Goal: Task Accomplishment & Management: Complete application form

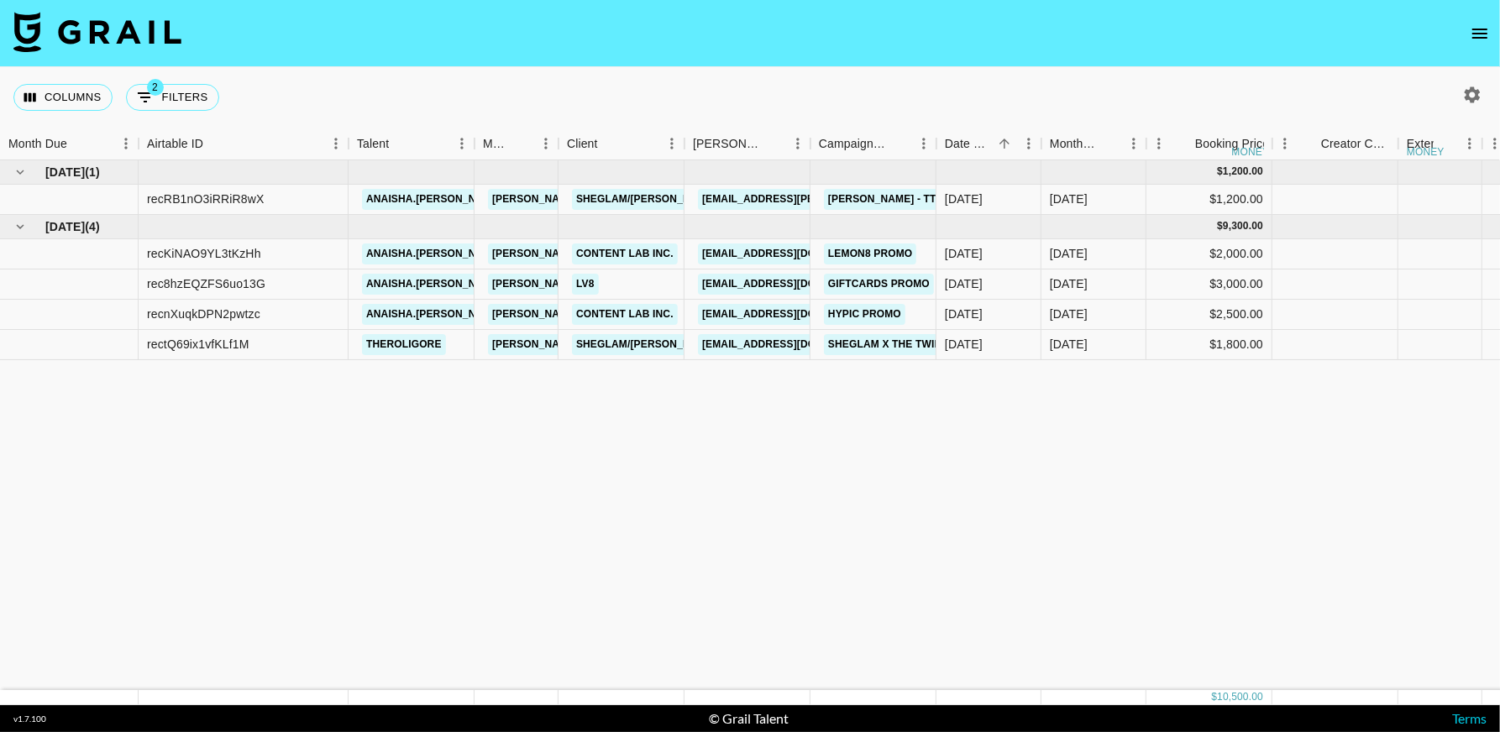
click at [1479, 39] on icon "open drawer" at bounding box center [1479, 34] width 20 height 20
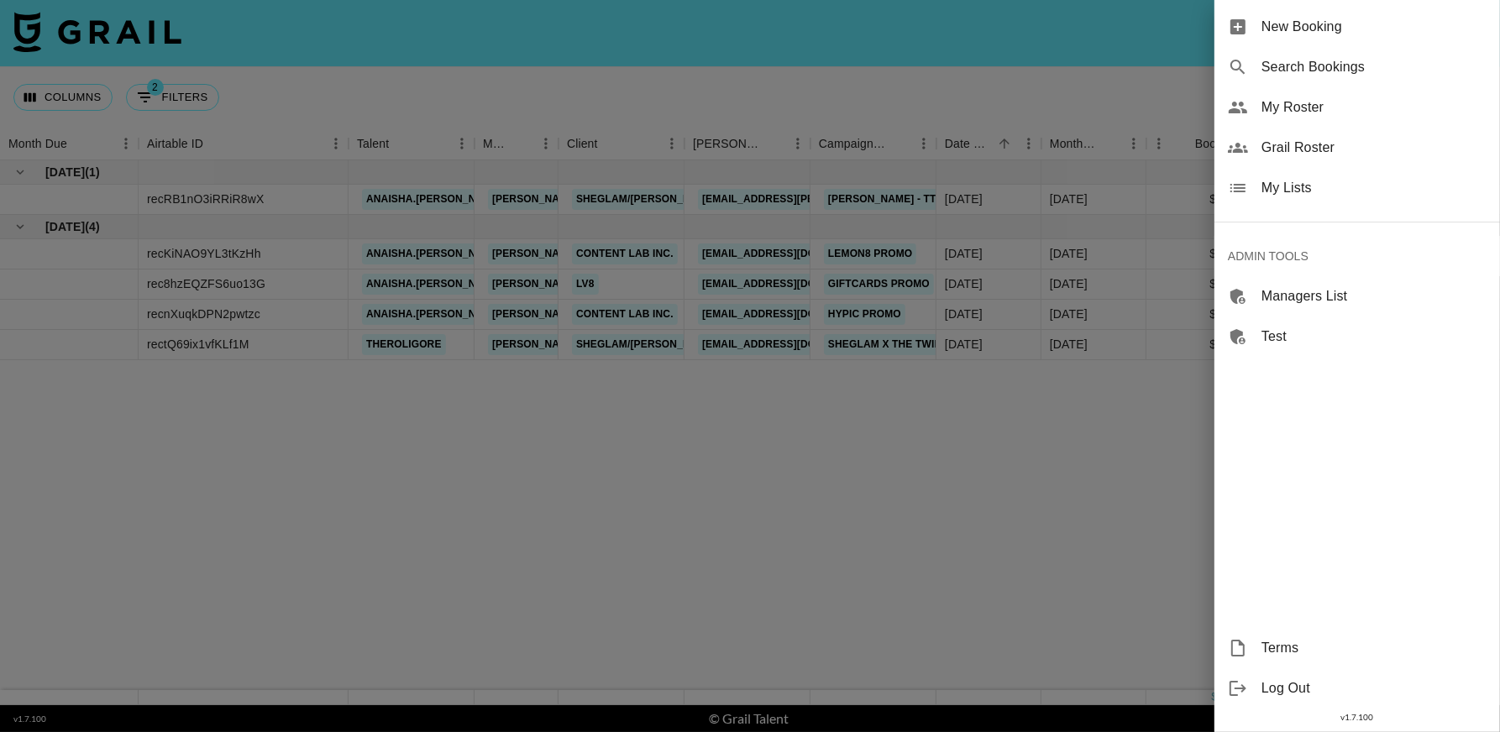
click at [1307, 193] on span "My Lists" at bounding box center [1373, 188] width 225 height 20
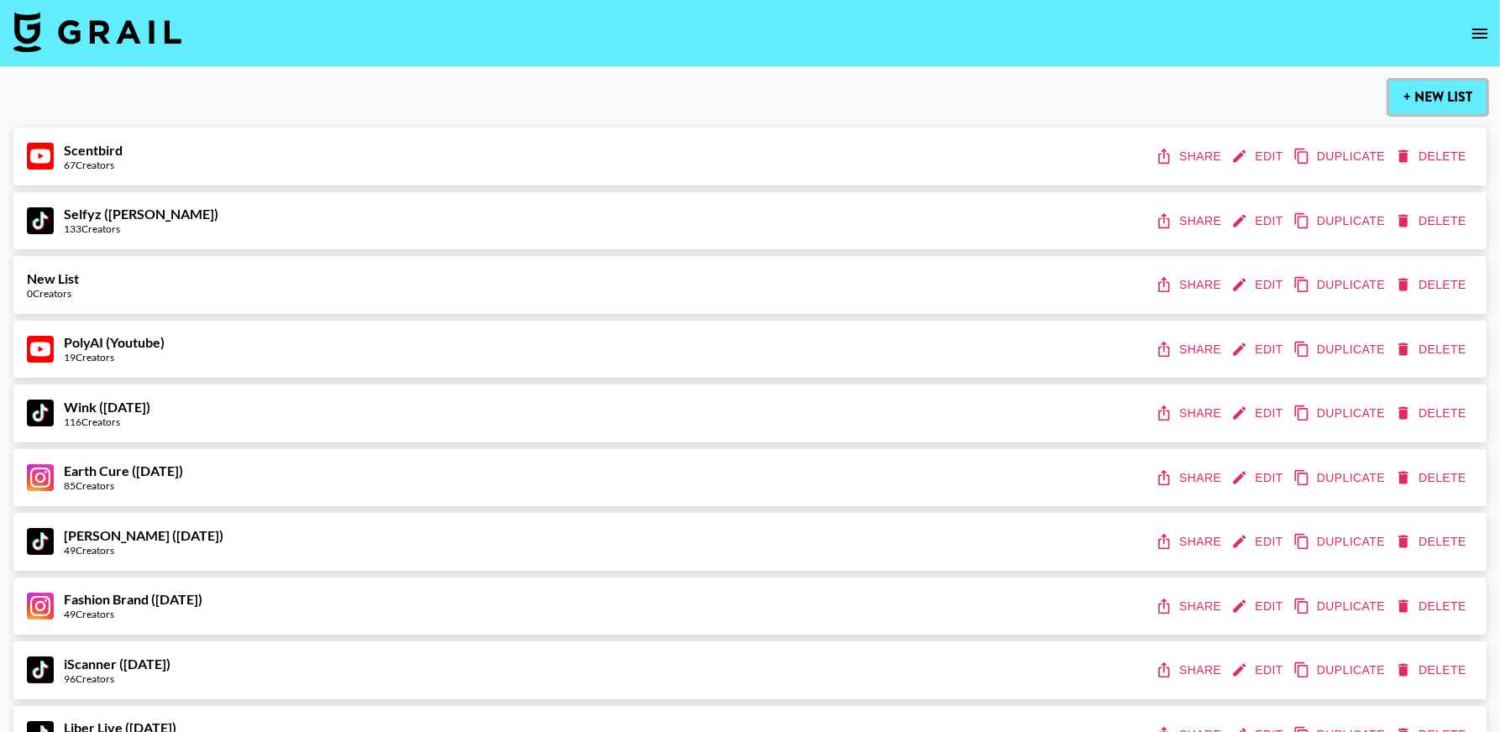
click at [1421, 93] on button "+ New List" at bounding box center [1437, 98] width 97 height 34
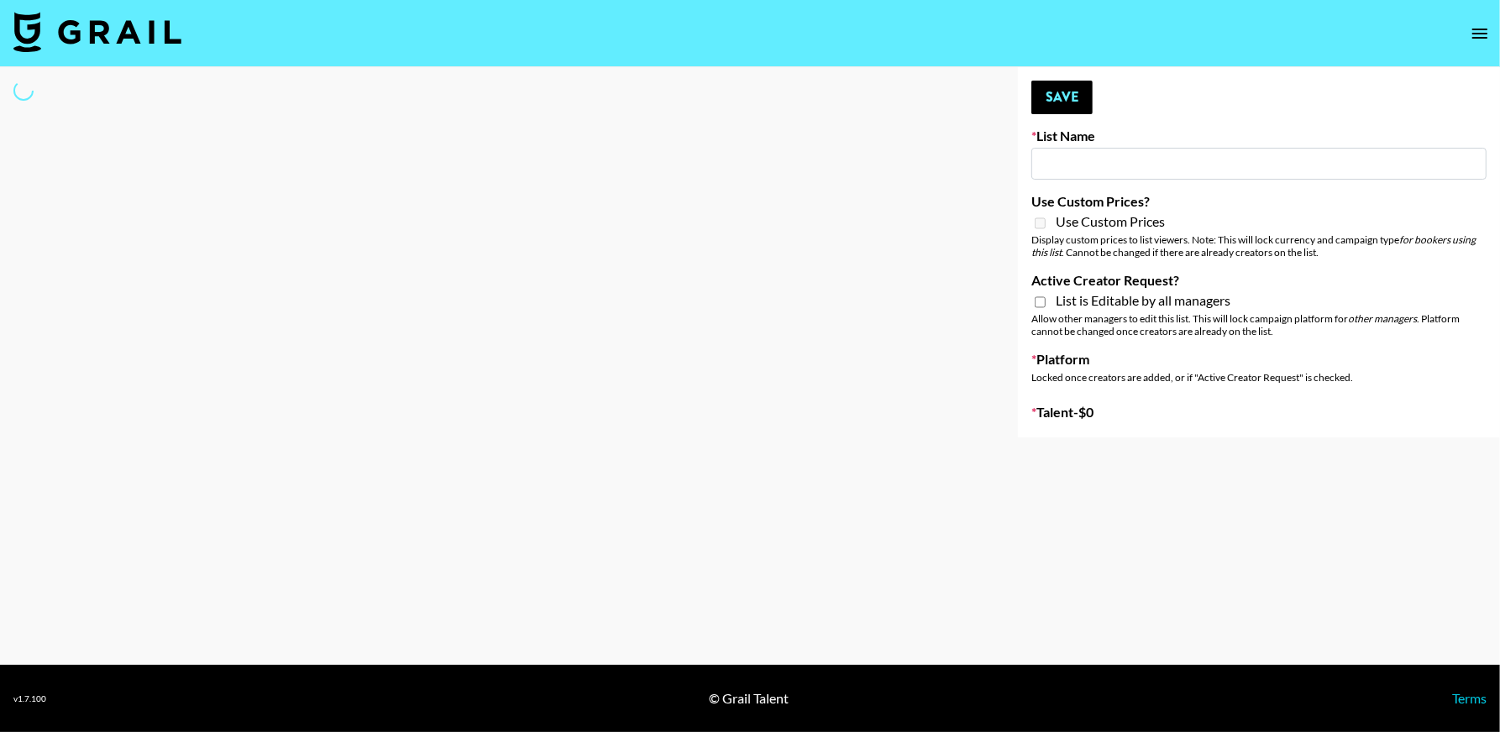
type input "New List"
select select "Song"
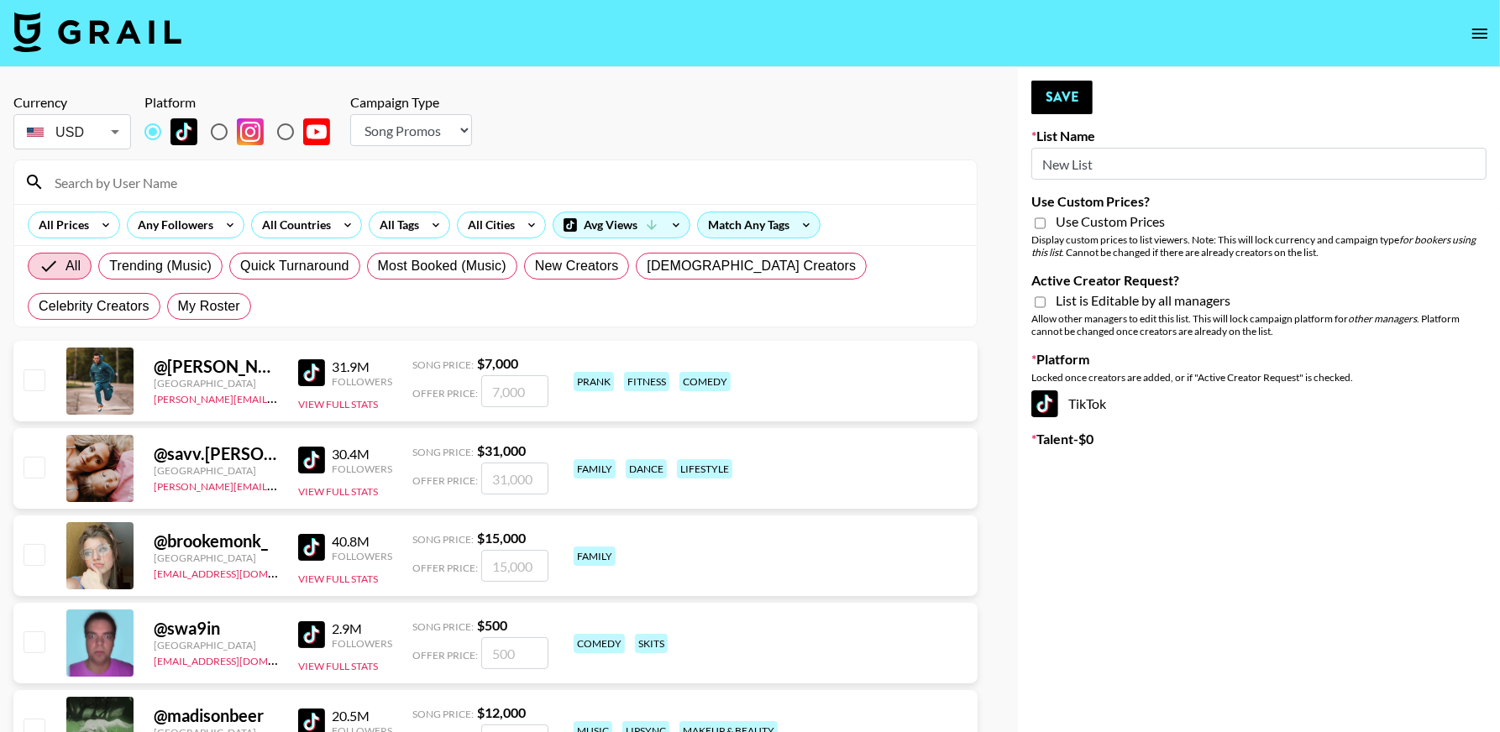
click at [1119, 161] on input "New List" at bounding box center [1258, 164] width 455 height 32
type input "[PERSON_NAME] ([DATE])"
click at [1041, 216] on input "Use Custom Prices?" at bounding box center [1039, 223] width 11 height 15
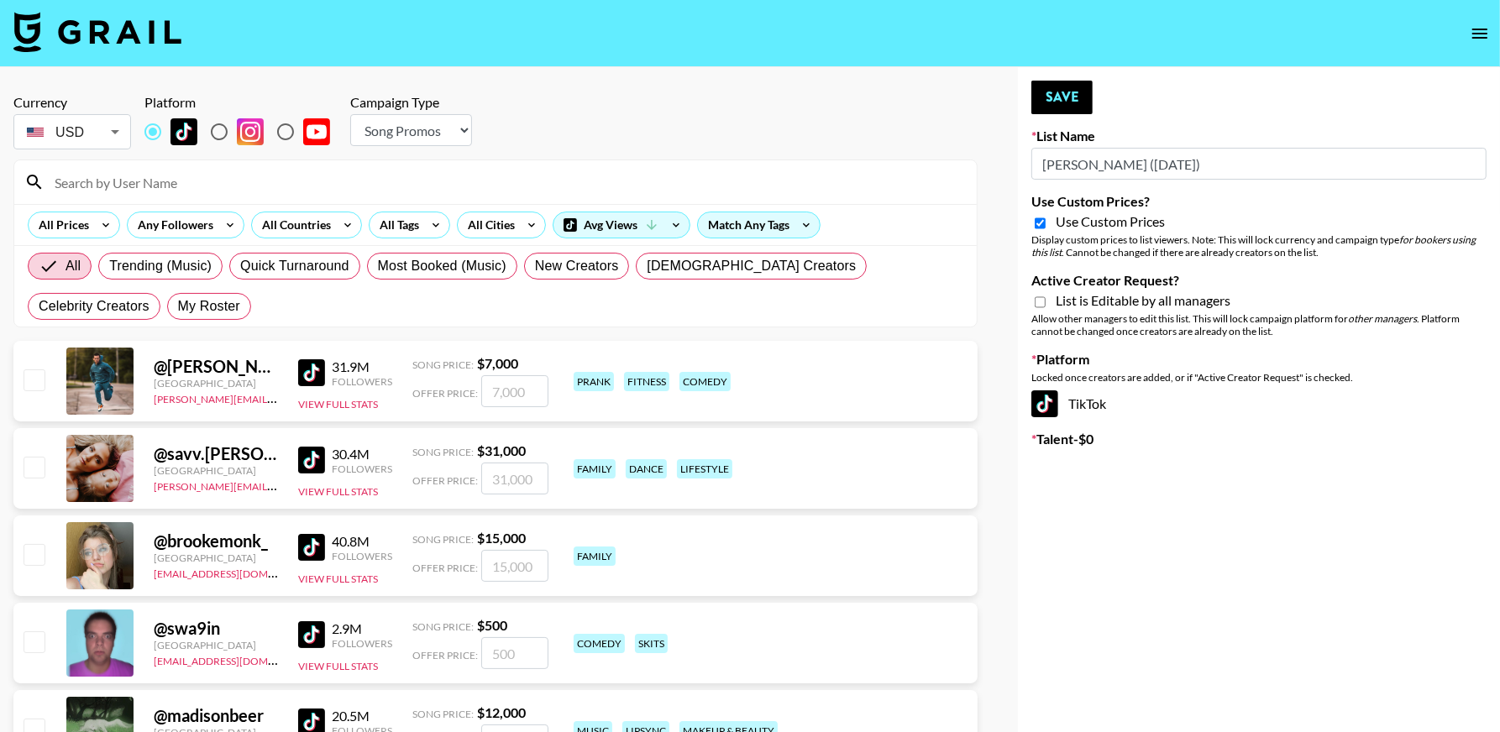
checkbox input "true"
click at [1037, 304] on input "Active Creator Request?" at bounding box center [1039, 302] width 11 height 15
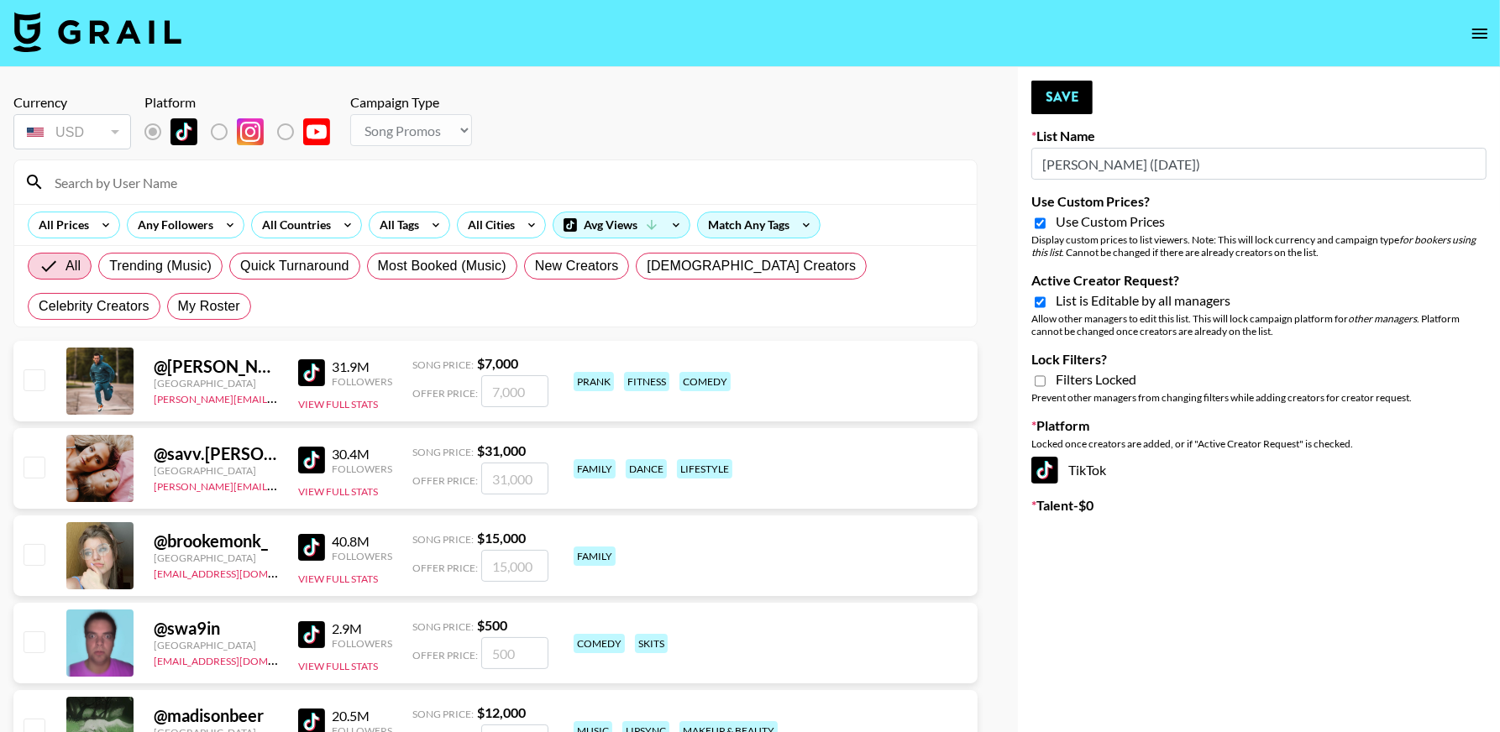
click at [1037, 305] on input "Active Creator Request?" at bounding box center [1039, 302] width 11 height 15
checkbox input "false"
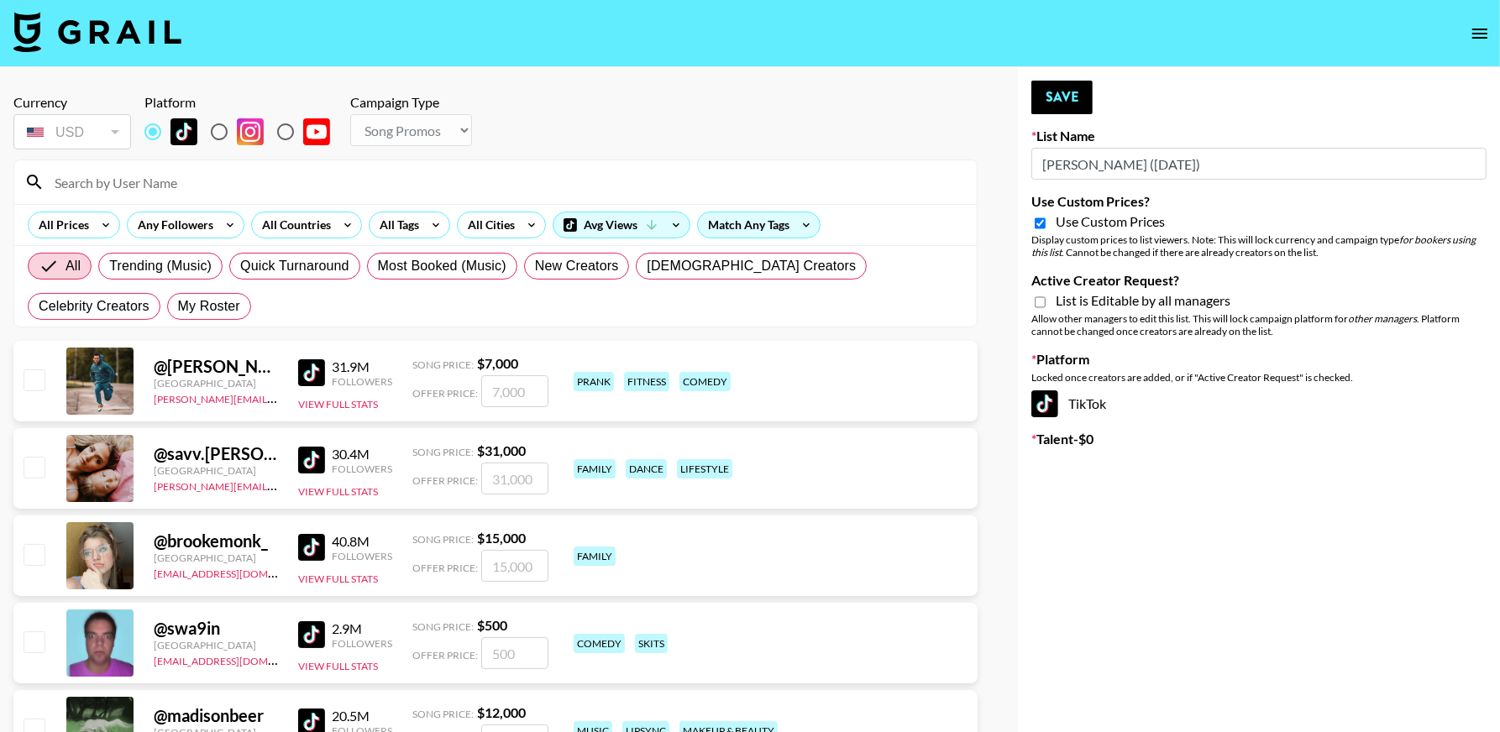
click at [1038, 227] on input "Use Custom Prices?" at bounding box center [1039, 223] width 11 height 15
checkbox input "false"
click at [438, 117] on select "Choose Type... Song Promos Brand Promos" at bounding box center [411, 130] width 122 height 32
select select "Brand"
click at [350, 114] on select "Choose Type... Song Promos Brand Promos" at bounding box center [411, 130] width 122 height 32
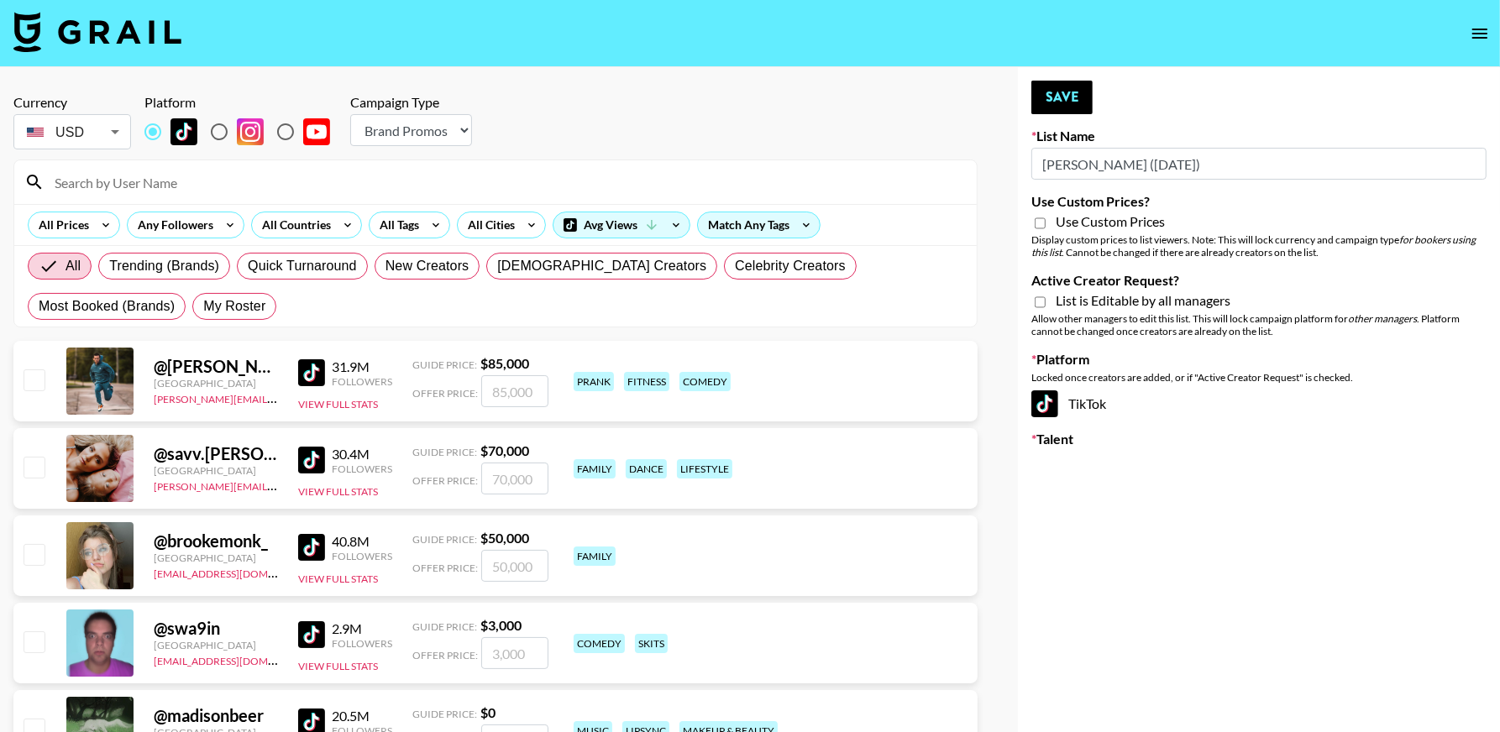
click at [1045, 225] on div "Use Custom Prices" at bounding box center [1258, 223] width 455 height 20
click at [1038, 301] on input "Active Creator Request?" at bounding box center [1039, 302] width 11 height 15
checkbox input "true"
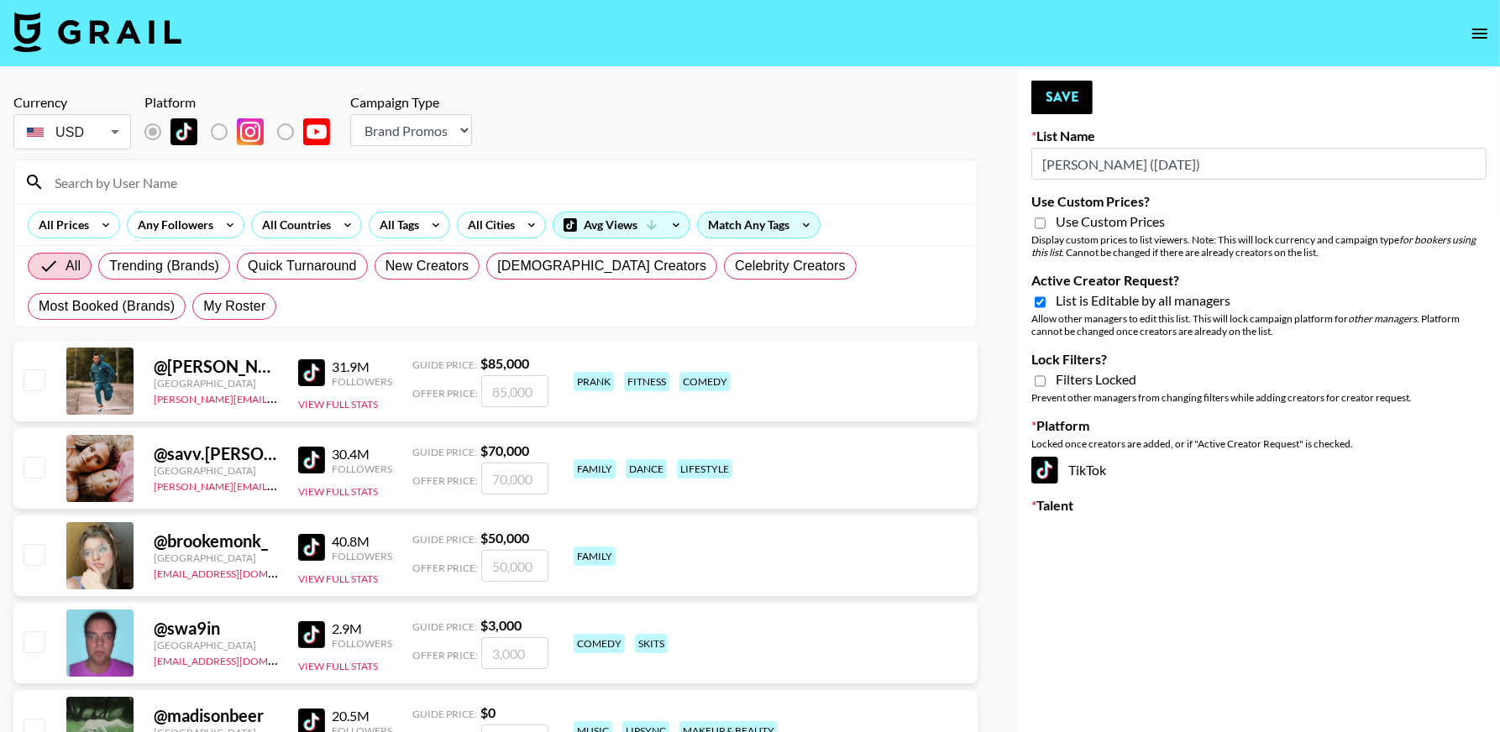
click at [1037, 228] on input "Use Custom Prices?" at bounding box center [1039, 223] width 11 height 15
checkbox input "true"
click at [1060, 106] on button "Save" at bounding box center [1061, 98] width 61 height 34
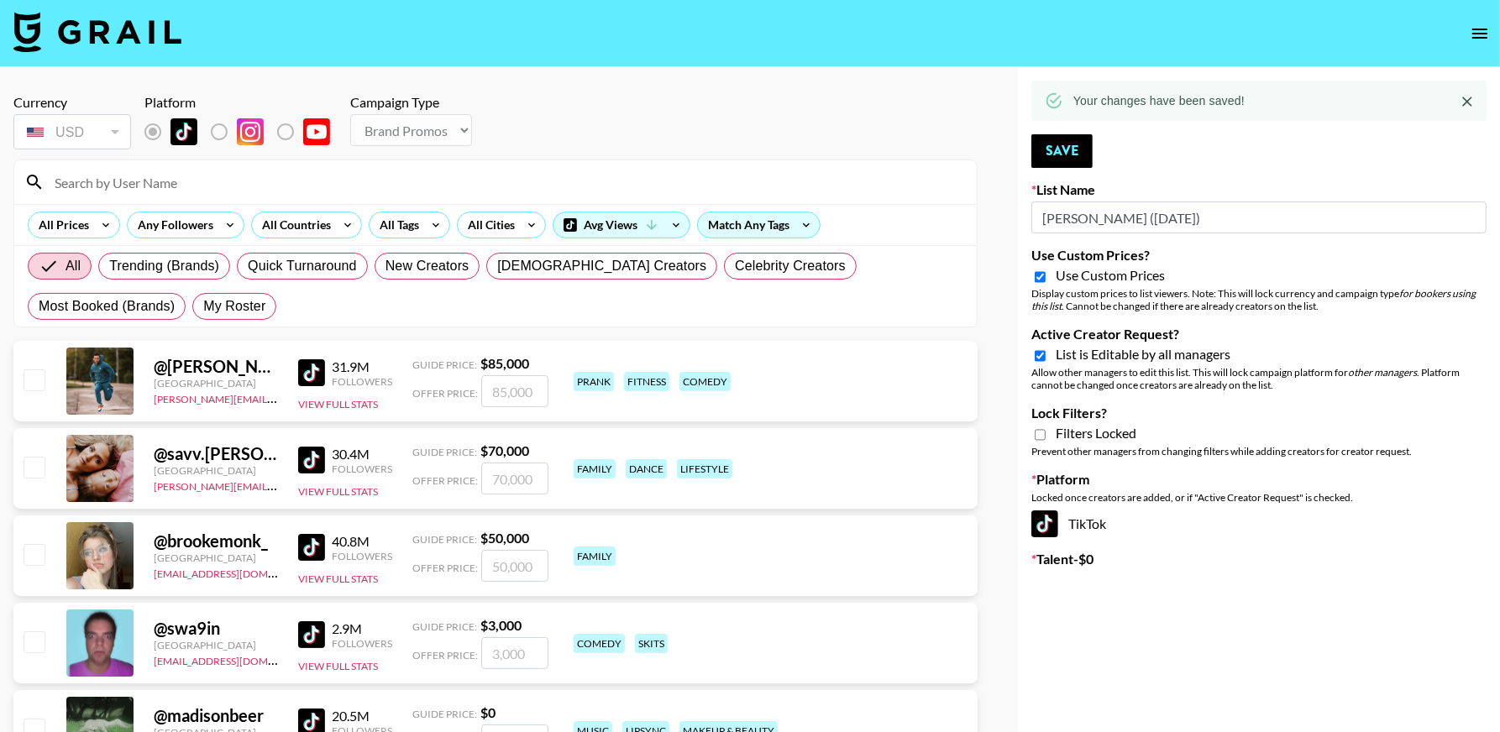
click at [1485, 32] on icon "open drawer" at bounding box center [1479, 34] width 20 height 20
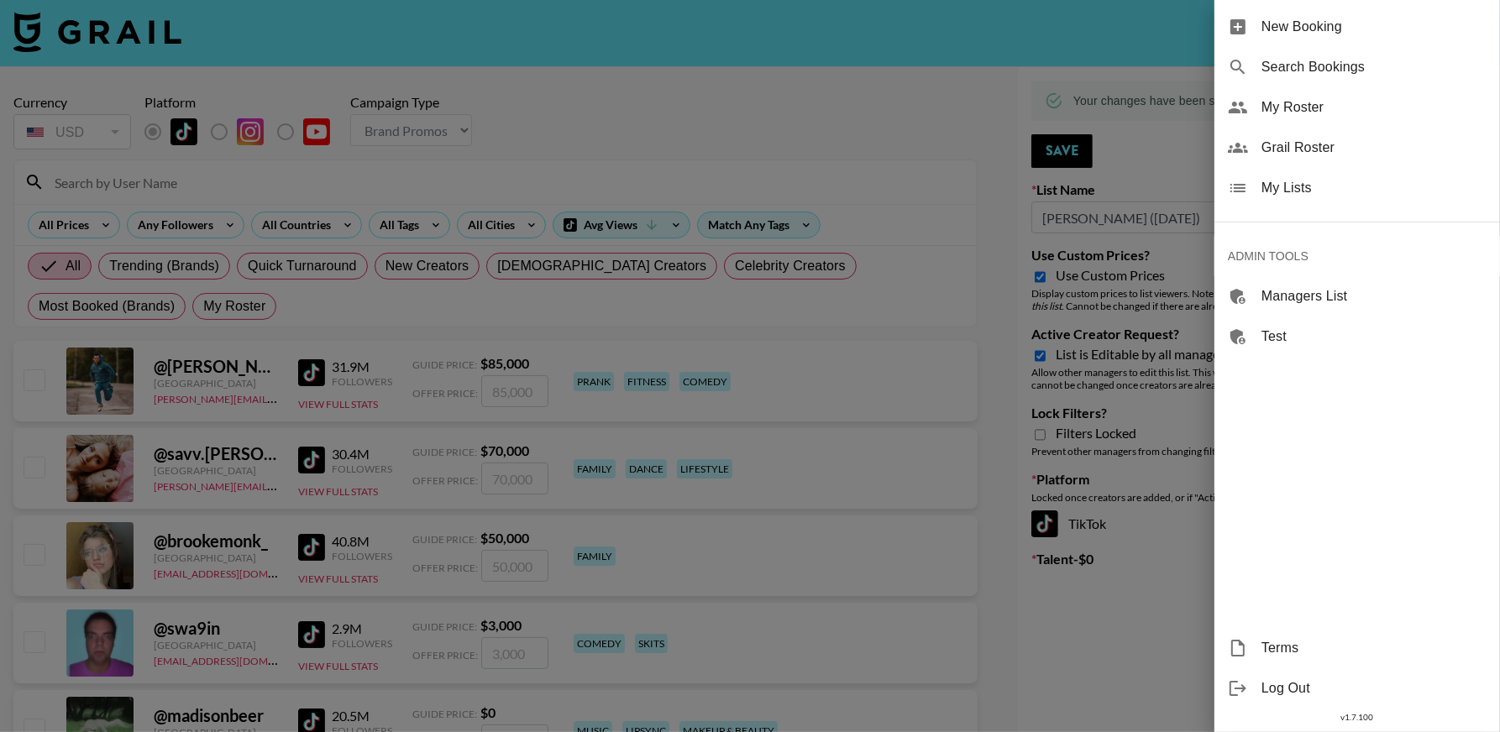
click at [1318, 183] on span "My Lists" at bounding box center [1373, 188] width 225 height 20
